Goal: Task Accomplishment & Management: Use online tool/utility

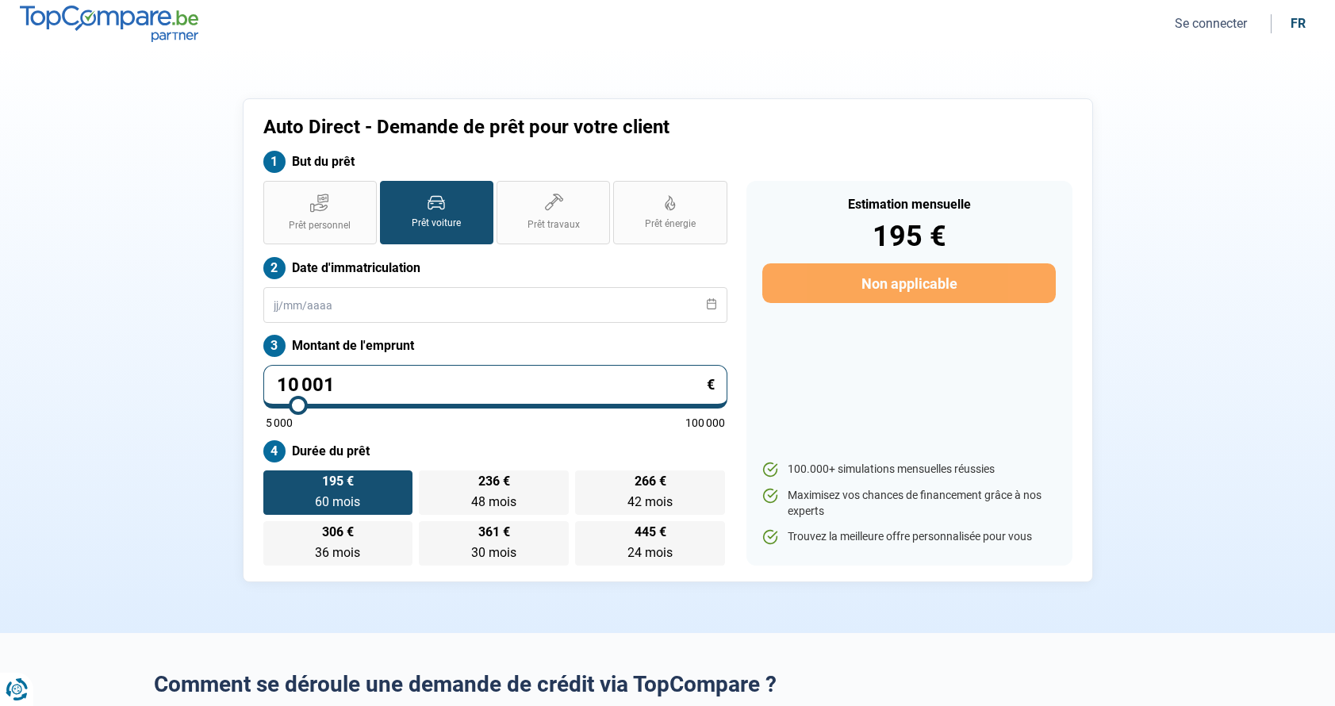
drag, startPoint x: 382, startPoint y: 376, endPoint x: 415, endPoint y: 379, distance: 32.7
click at [384, 377] on input "10 001" at bounding box center [495, 387] width 464 height 44
type input "1 000"
type input "5000"
type input "100"
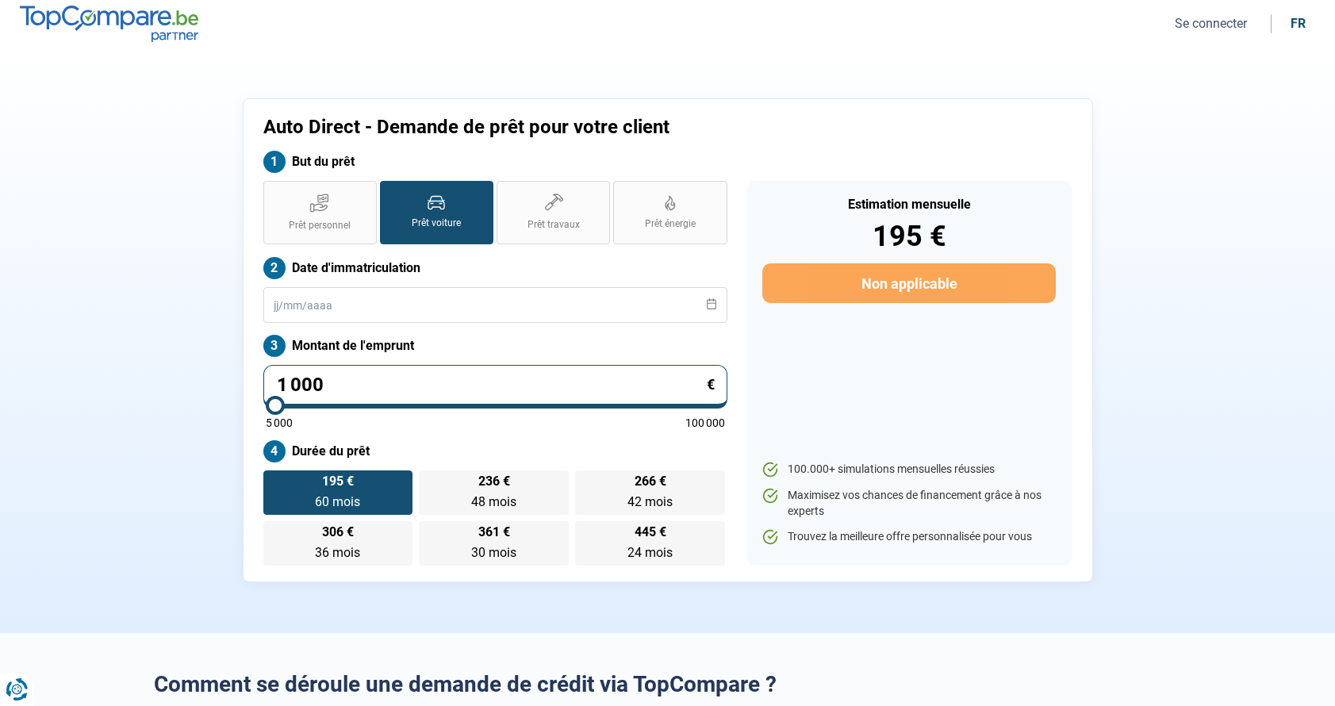
type input "5000"
type input "10"
type input "5000"
type input "1"
type input "5000"
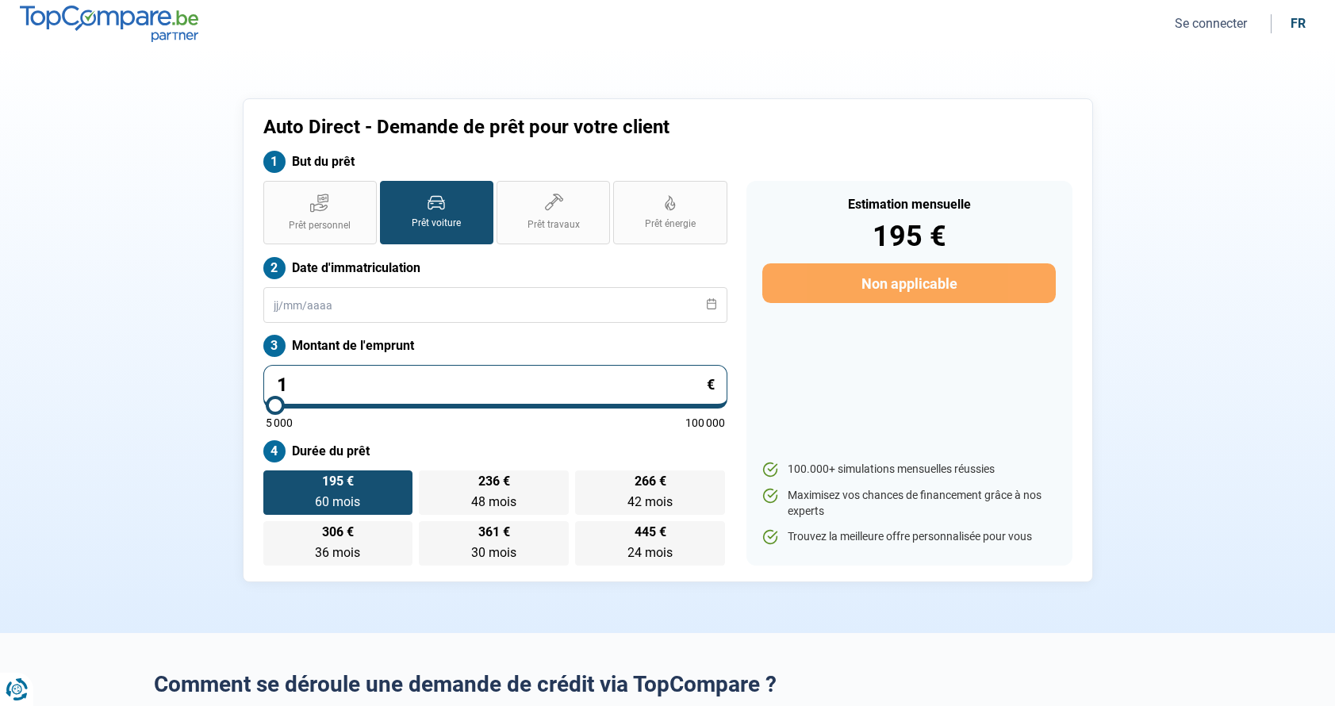
type input "0"
type input "5000"
type input "3"
type input "5000"
type input "31"
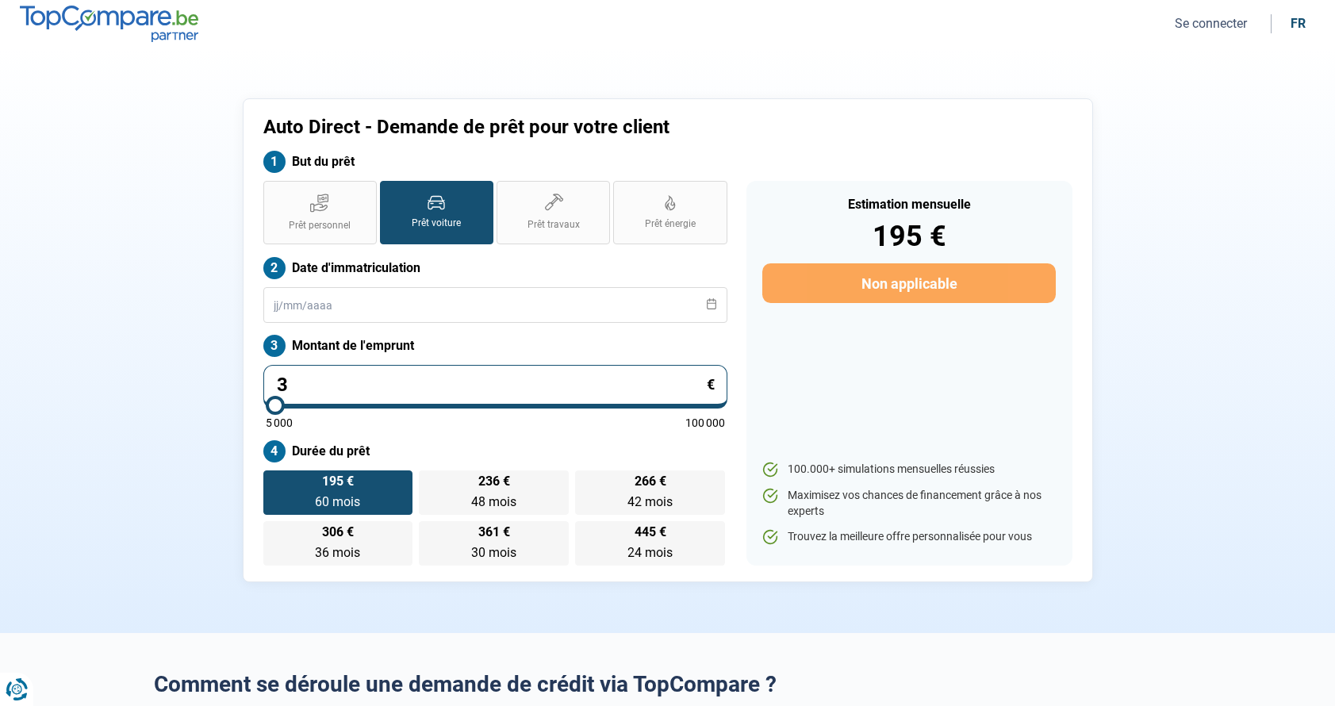
type input "5000"
type input "319"
type input "5000"
type input "3 199"
type input "5000"
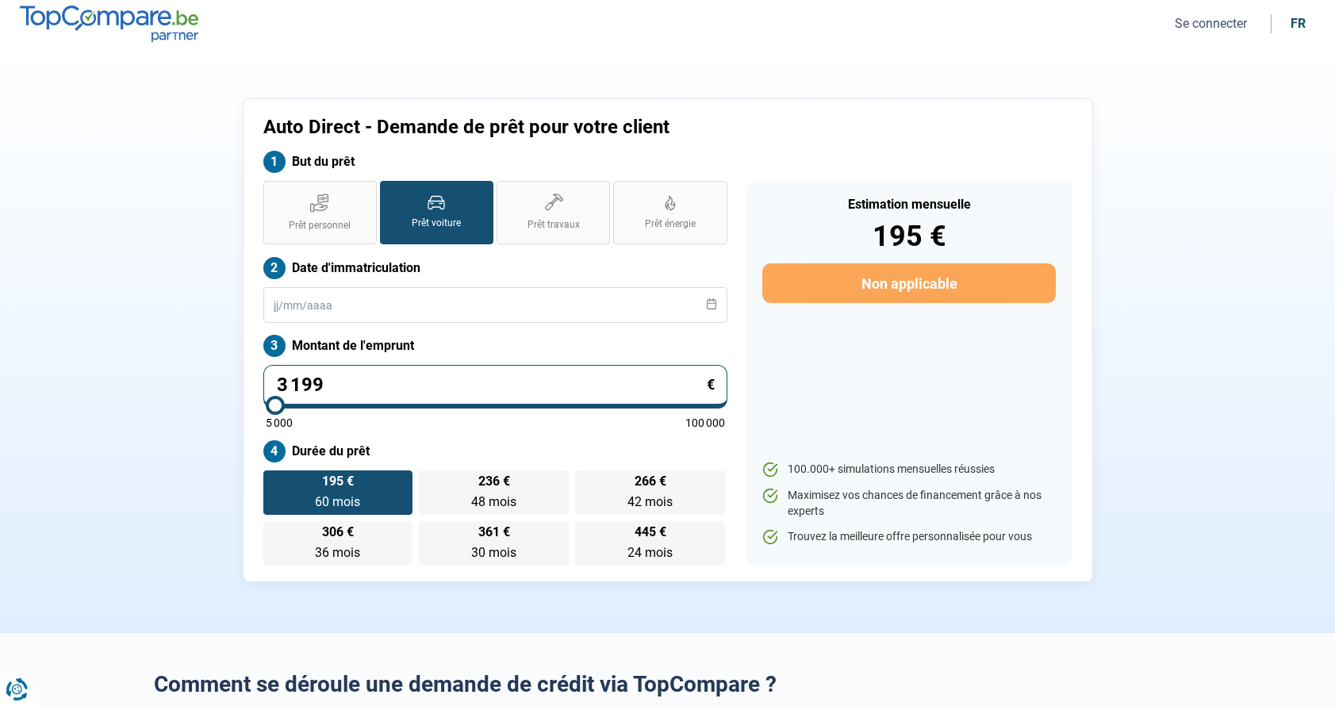
type input "31 990"
type input "32000"
type input "319 900"
type input "100000"
type input "31 990"
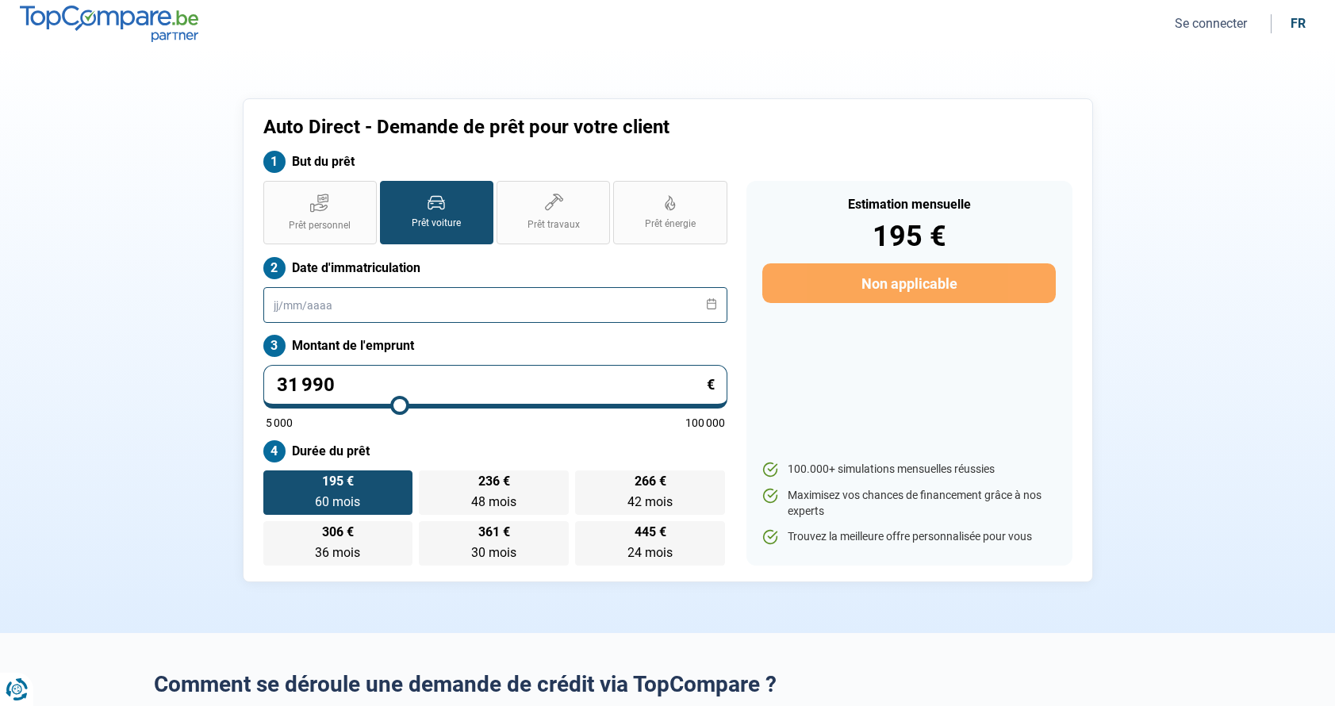
type input "32000"
click at [535, 308] on input "text" at bounding box center [495, 305] width 464 height 36
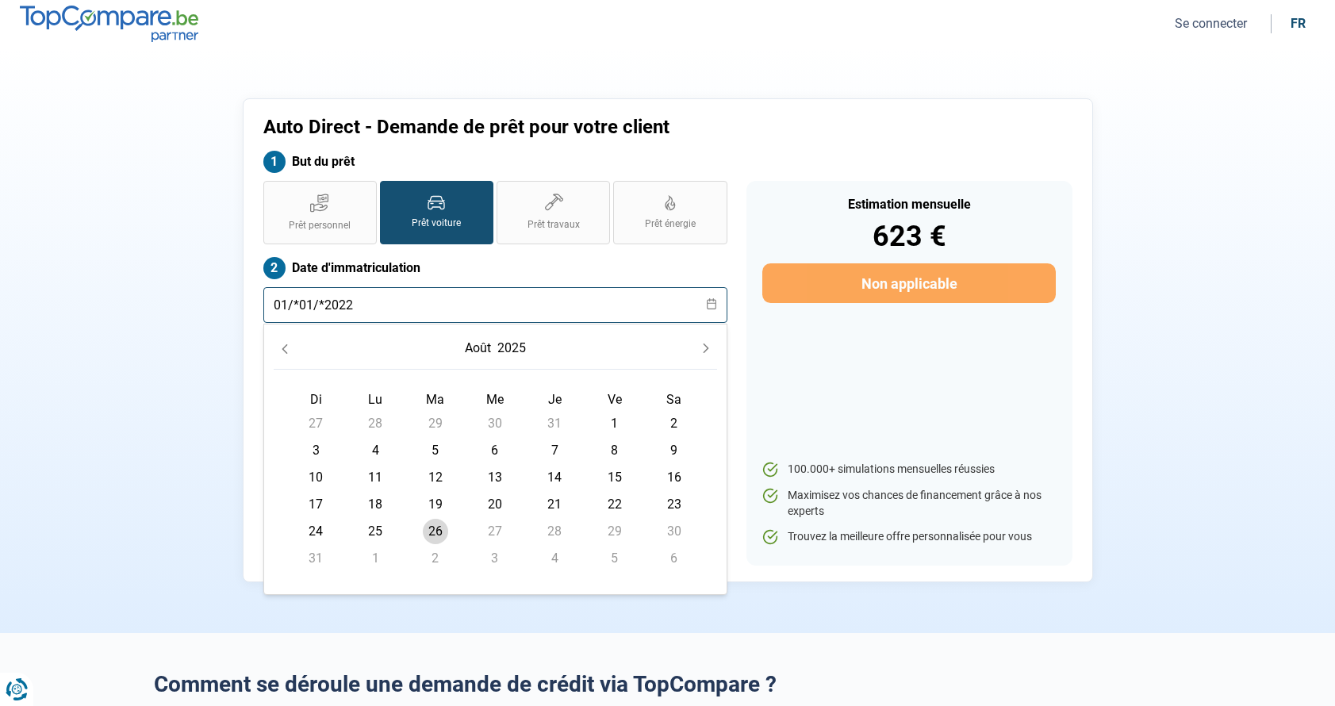
type input "01/*01/*2022"
click at [256, 455] on div "Prêt personnel Prêt voiture Prêt travaux Prêt énergie Prêt voiture Date d'immat…" at bounding box center [495, 373] width 483 height 385
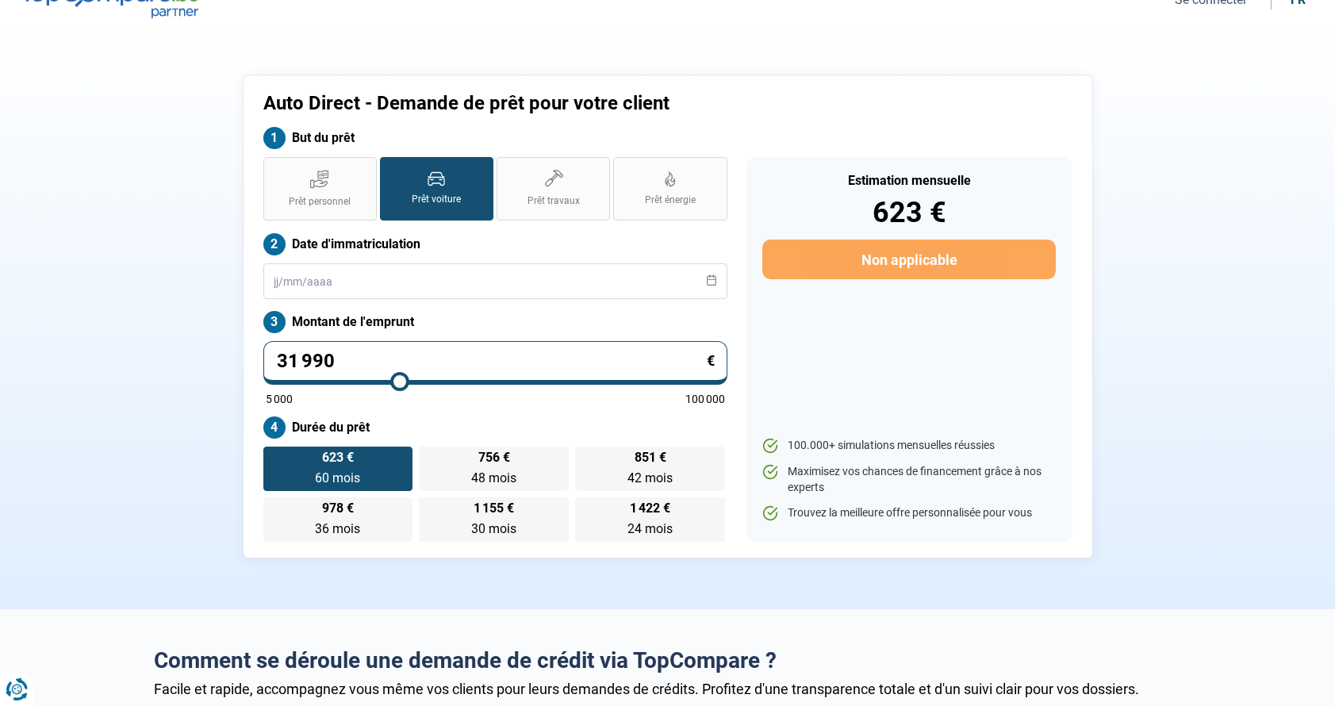
scroll to position [7, 0]
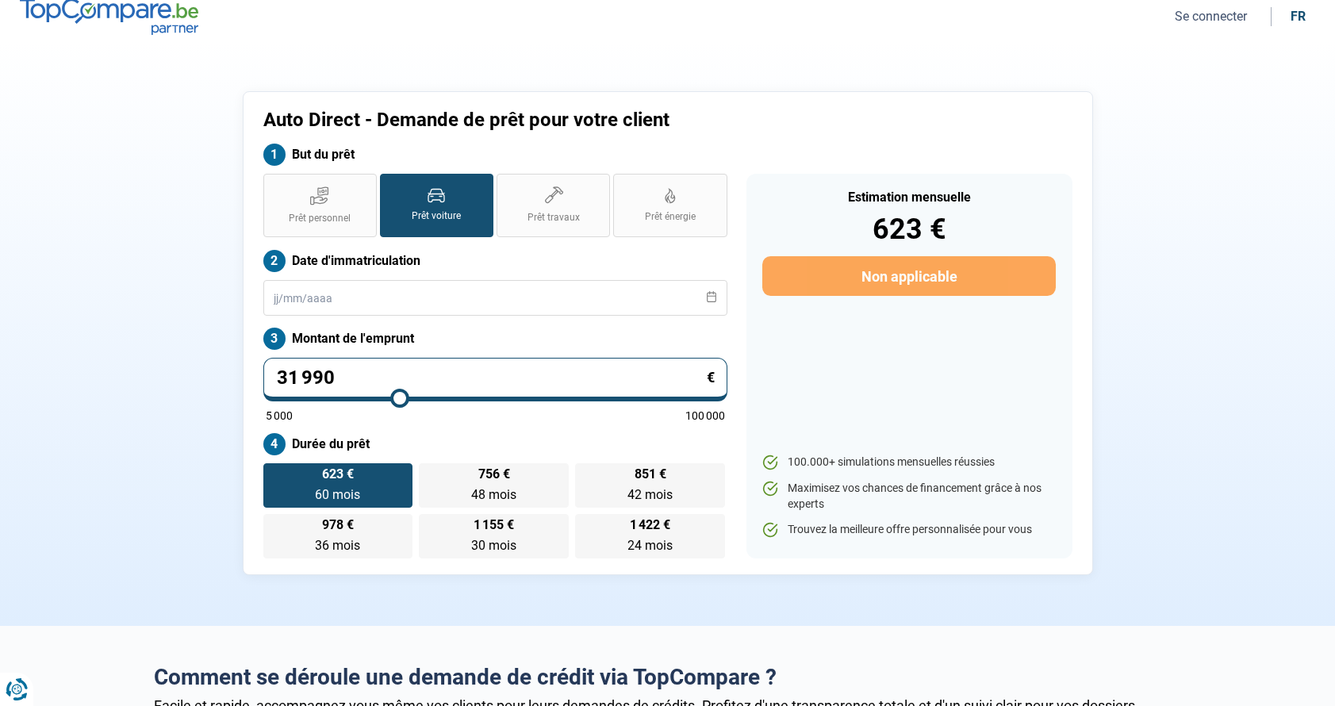
click at [344, 374] on input "31 990" at bounding box center [495, 380] width 464 height 44
type input "3 199"
type input "5000"
type input "319"
type input "5000"
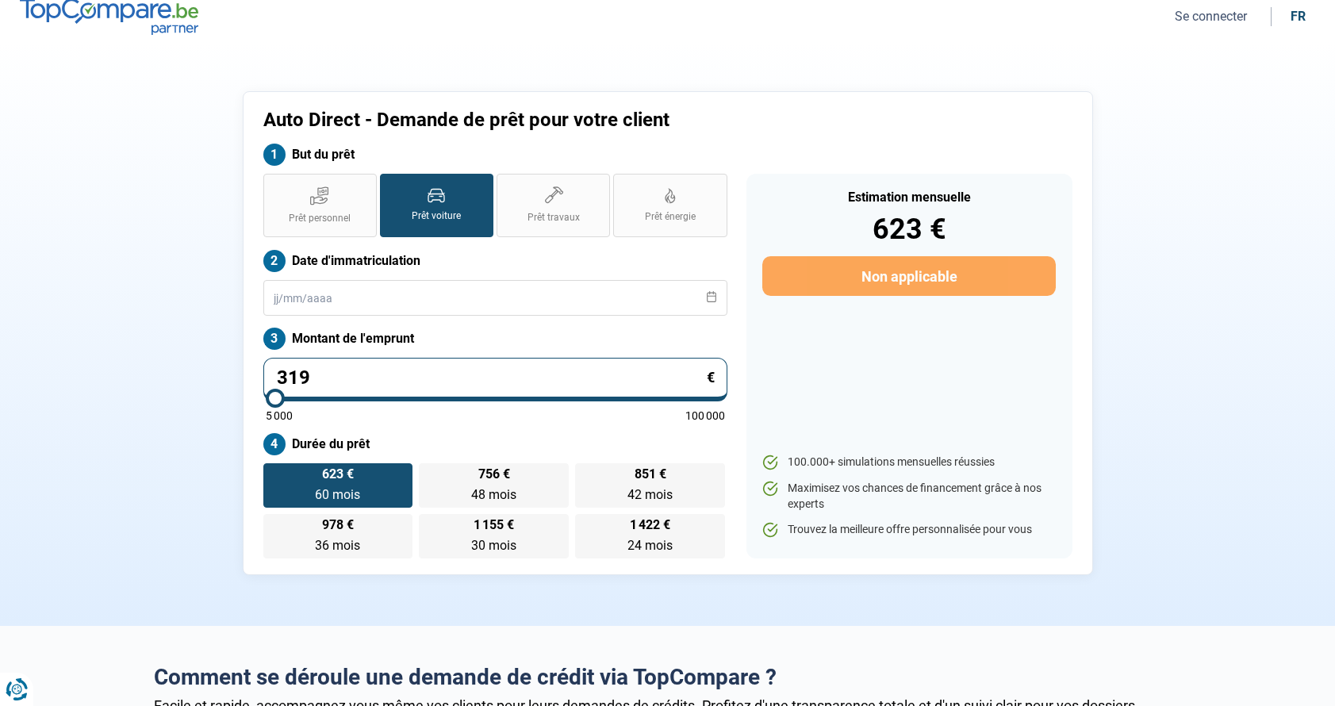
type input "31"
type input "5000"
type input "3"
type input "5000"
type input "32"
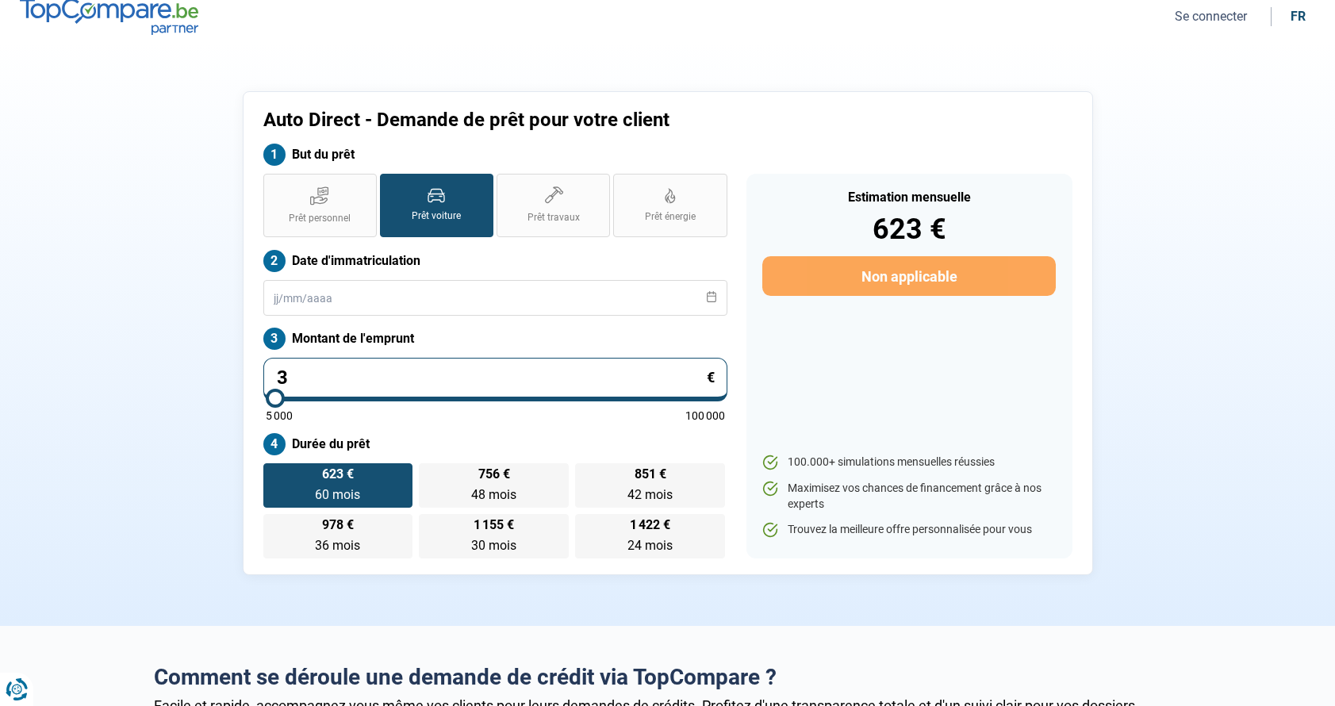
type input "5000"
type input "320"
type input "5000"
type input "3 200"
type input "5000"
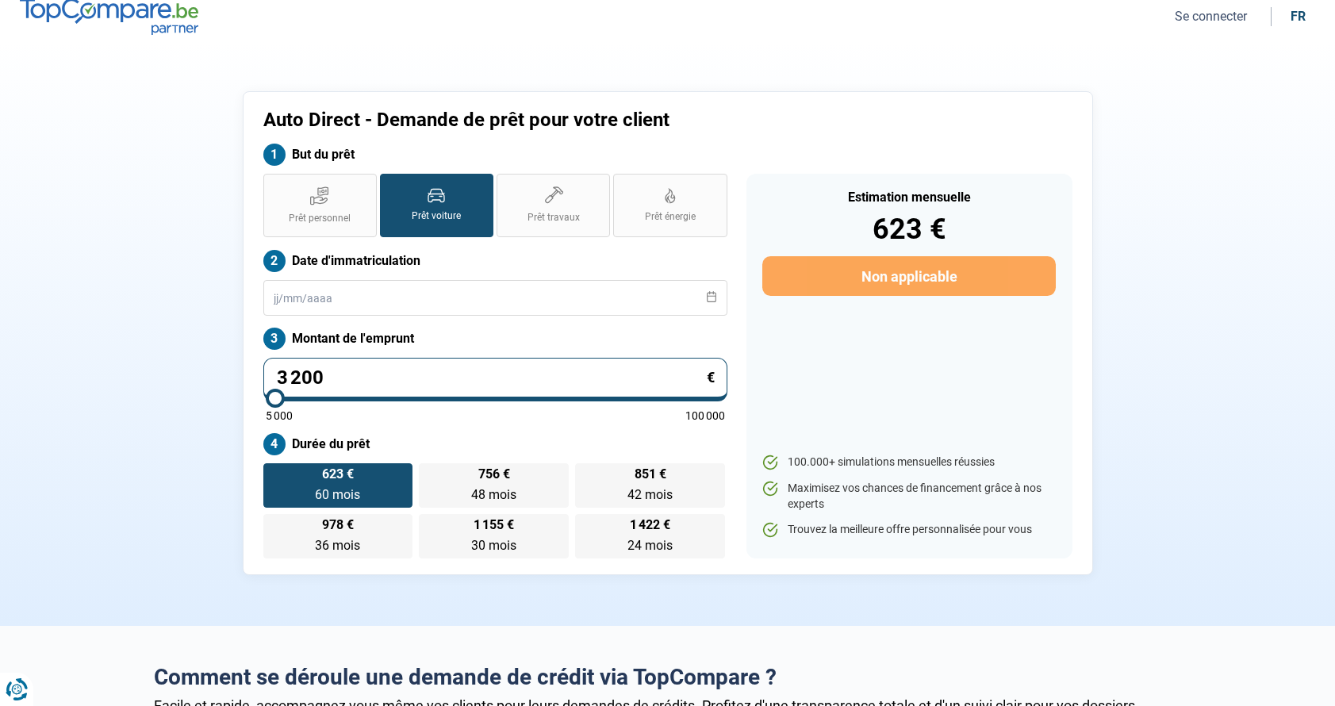
type input "32 000"
type input "32000"
